Goal: Task Accomplishment & Management: Complete application form

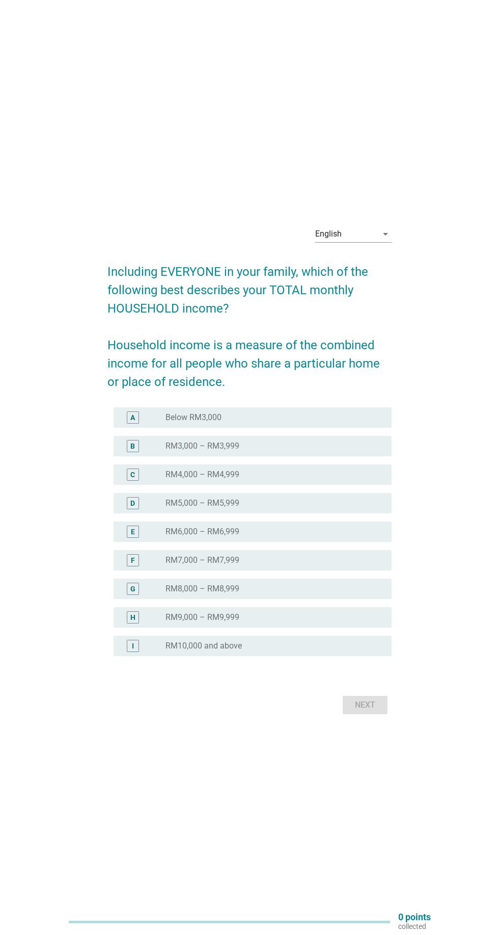
scroll to position [4, 0]
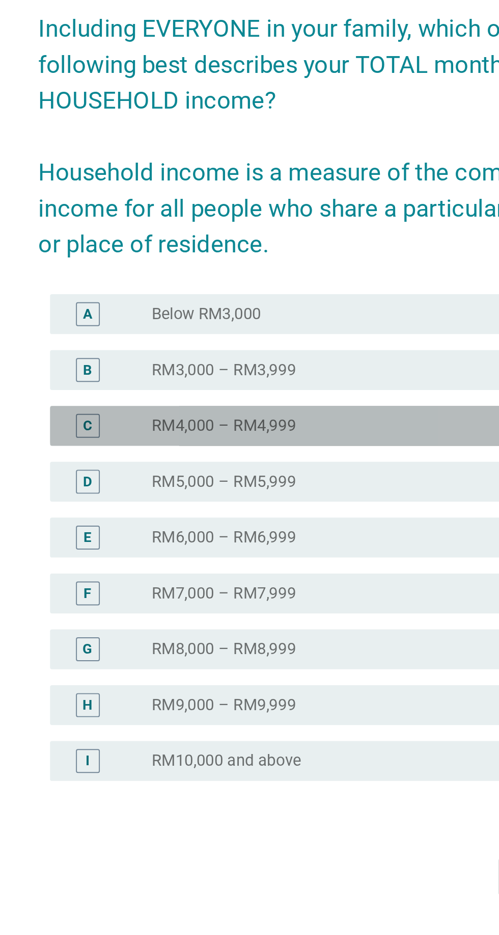
click at [253, 476] on div "radio_button_unchecked RM4,000 – RM4,999" at bounding box center [275, 470] width 218 height 12
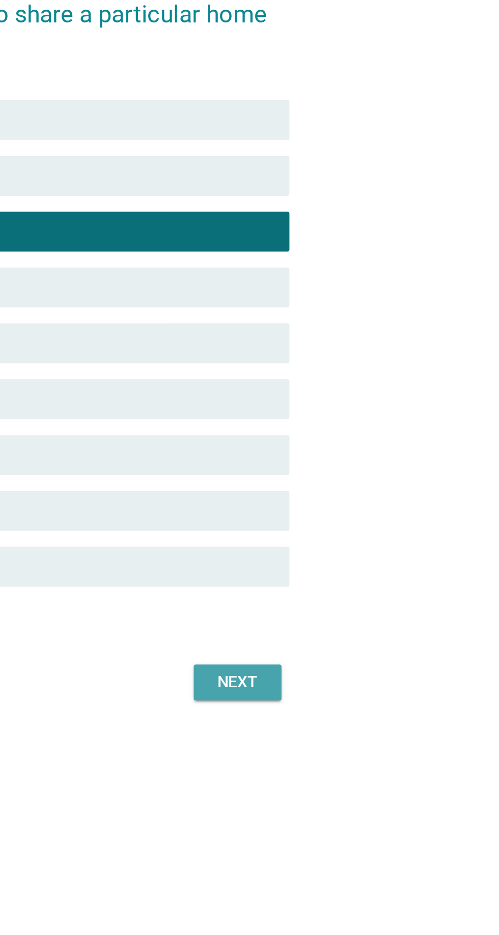
click at [370, 707] on div "Next" at bounding box center [365, 701] width 29 height 12
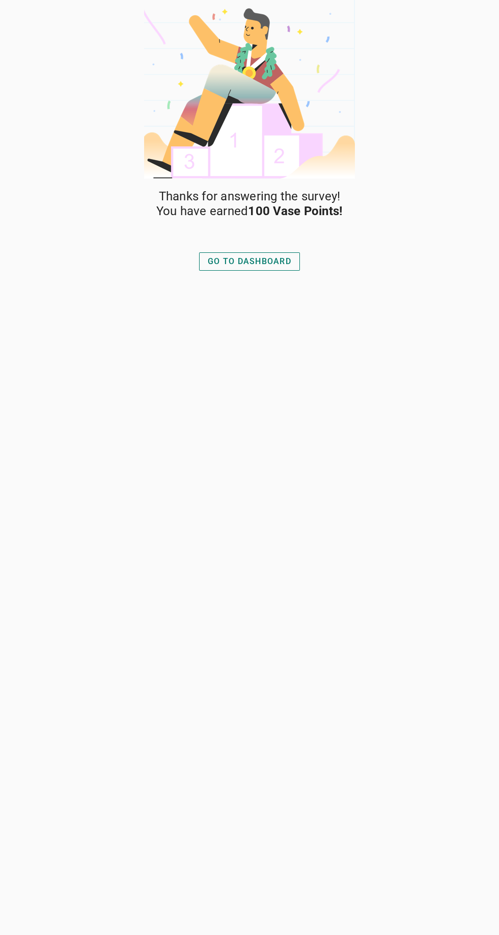
click at [260, 262] on div "GO TO DASHBOARD" at bounding box center [250, 261] width 84 height 12
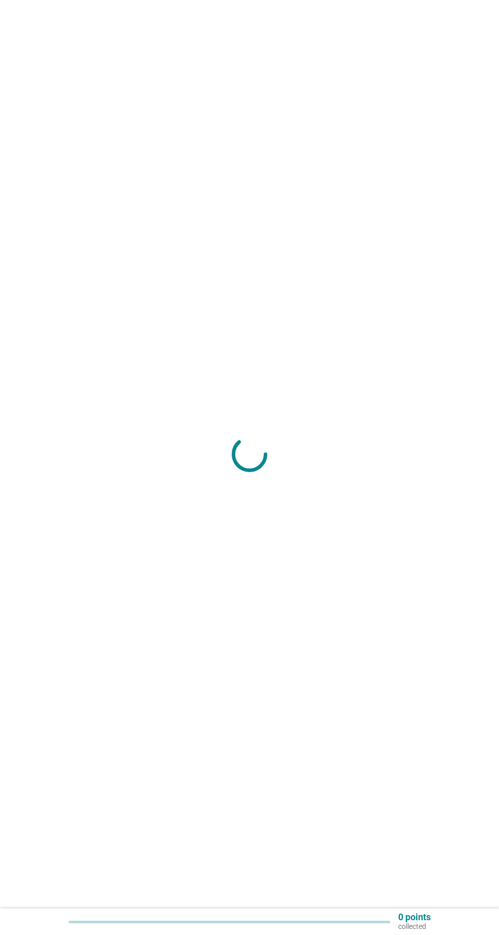
scroll to position [4, 0]
